Goal: Navigation & Orientation: Find specific page/section

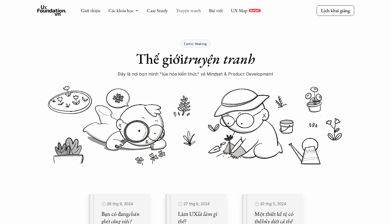
click at [188, 11] on link "Truyện tranh" at bounding box center [187, 10] width 25 height 6
click at [341, 8] on p "Lịch khai giảng" at bounding box center [335, 10] width 29 height 6
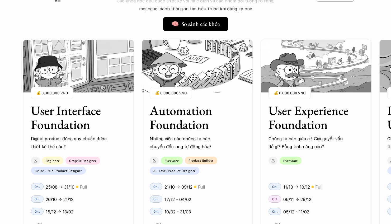
scroll to position [483, 0]
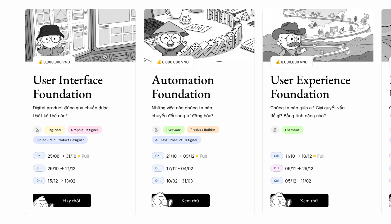
click at [62, 201] on button "Hay thôi Xem thử" at bounding box center [62, 200] width 58 height 14
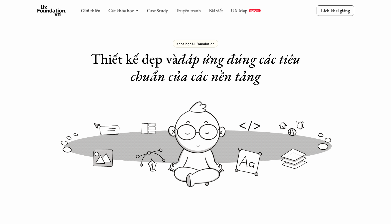
click at [193, 12] on link "Truyện tranh" at bounding box center [187, 10] width 25 height 6
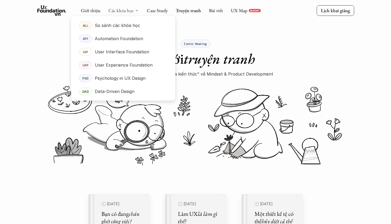
click at [124, 10] on link "Các khóa học" at bounding box center [120, 10] width 25 height 6
click at [115, 9] on link "Các khóa học" at bounding box center [120, 10] width 25 height 6
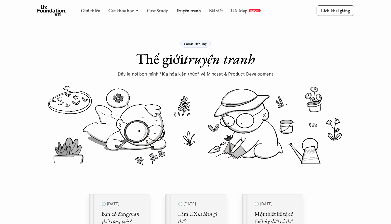
click at [42, 11] on use at bounding box center [51, 10] width 29 height 11
